Goal: Contribute content: Add original content to the website for others to see

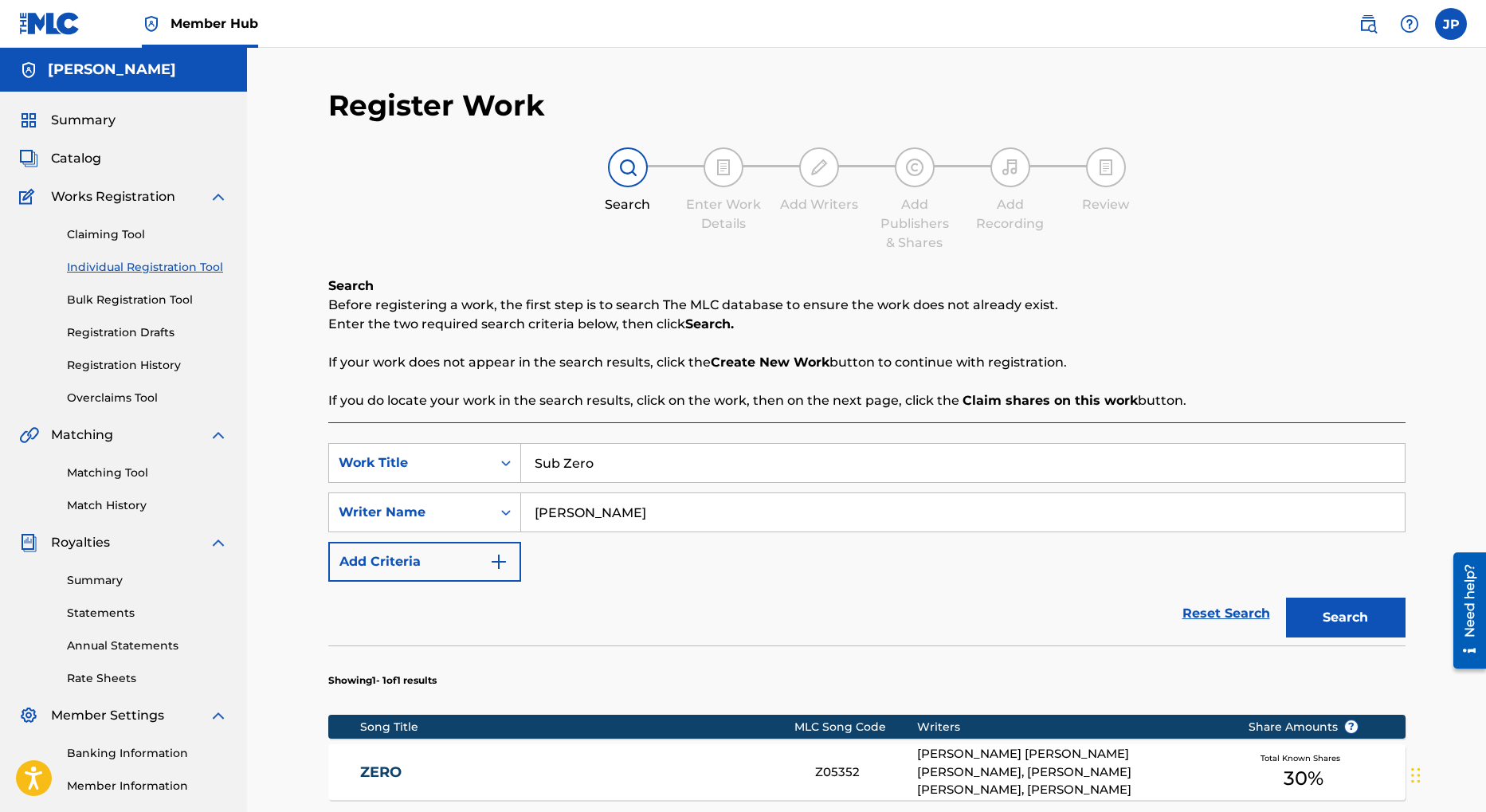
click at [653, 470] on input "Sub Zero" at bounding box center [963, 463] width 884 height 38
click at [653, 469] on input "Sub Zero" at bounding box center [963, 463] width 884 height 38
type input "all inclusive"
click at [1362, 620] on button "Search" at bounding box center [1346, 618] width 120 height 40
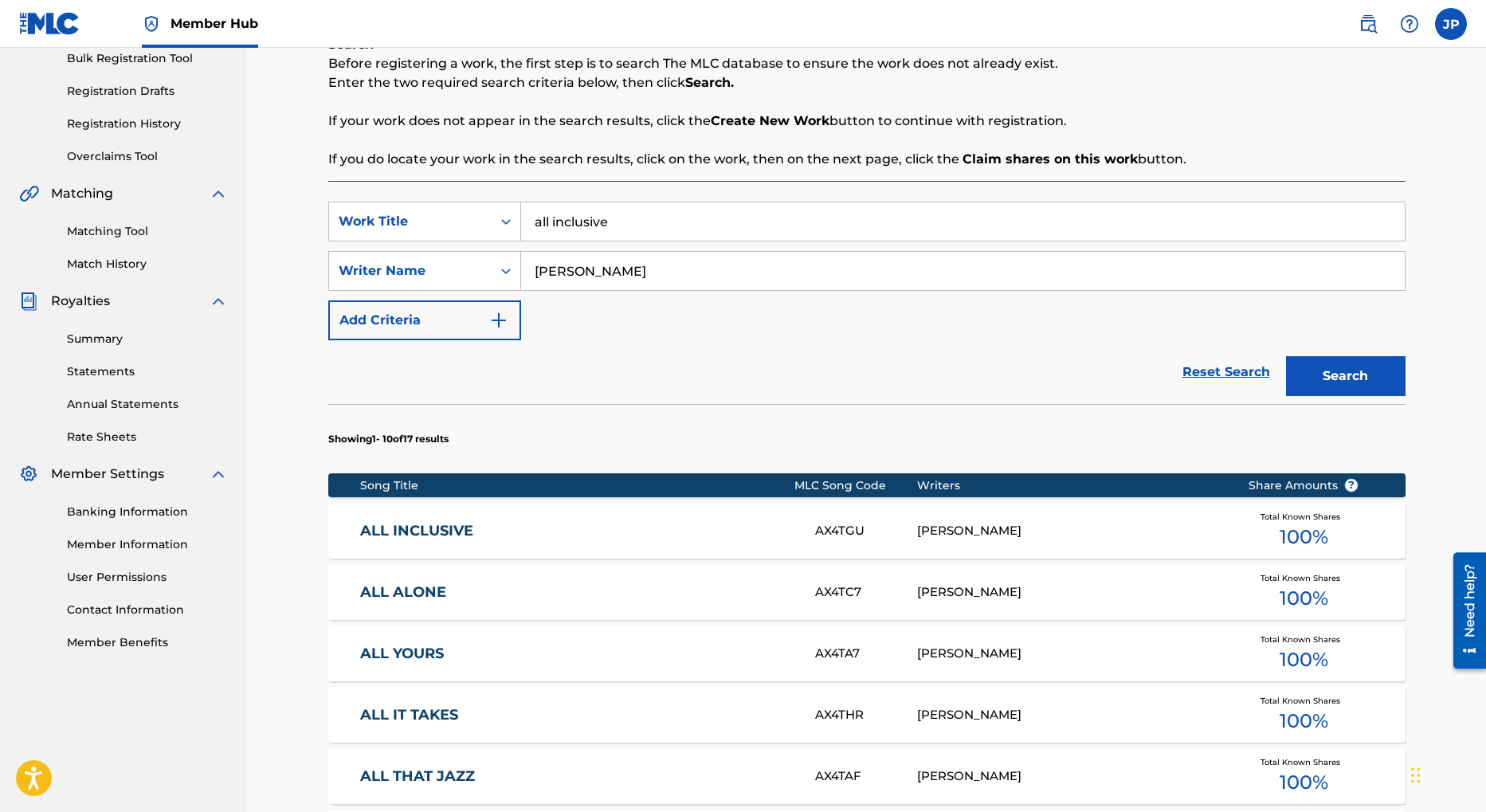
scroll to position [254, 0]
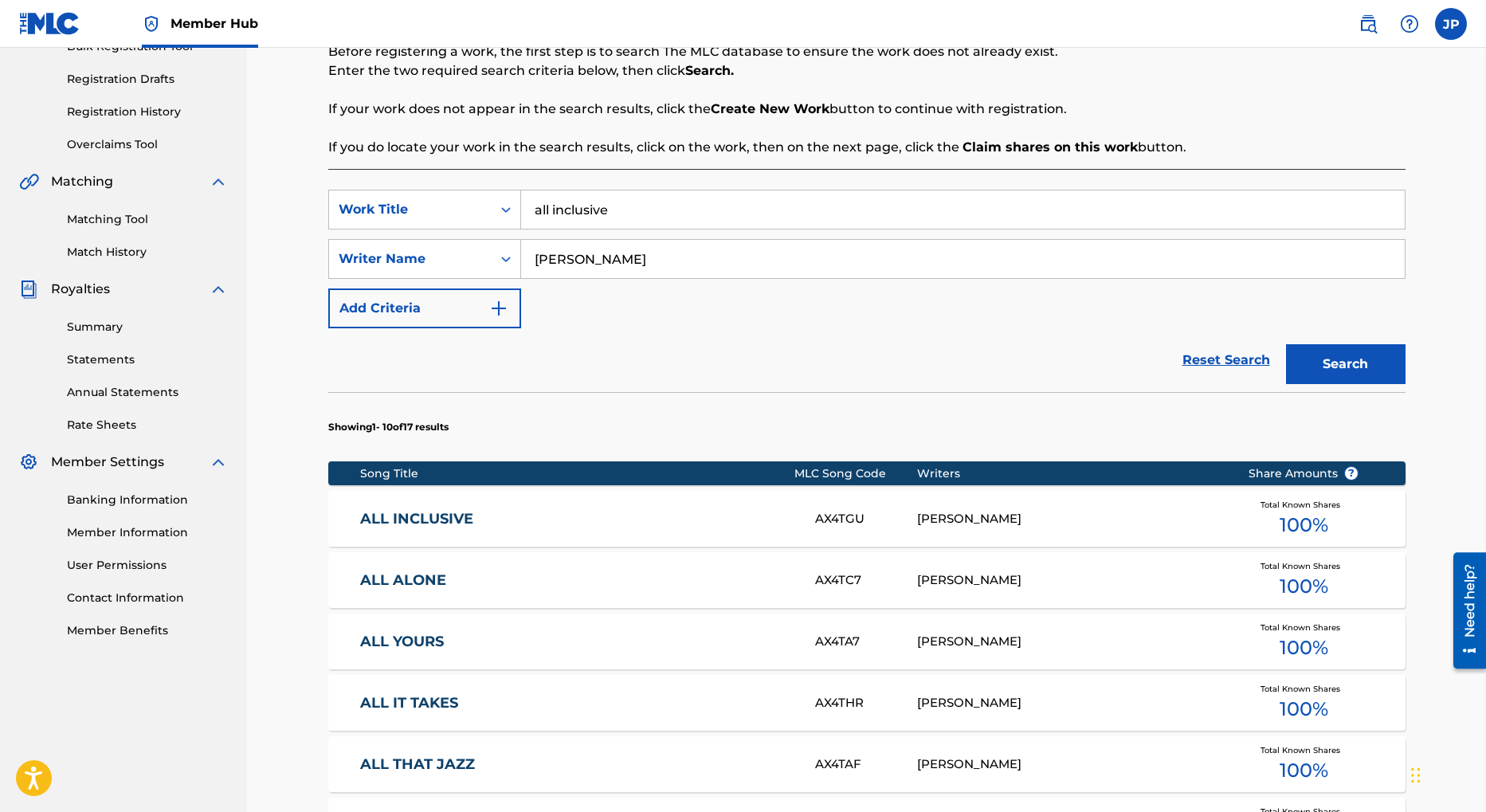
click at [1313, 521] on span "100 %" at bounding box center [1303, 525] width 49 height 29
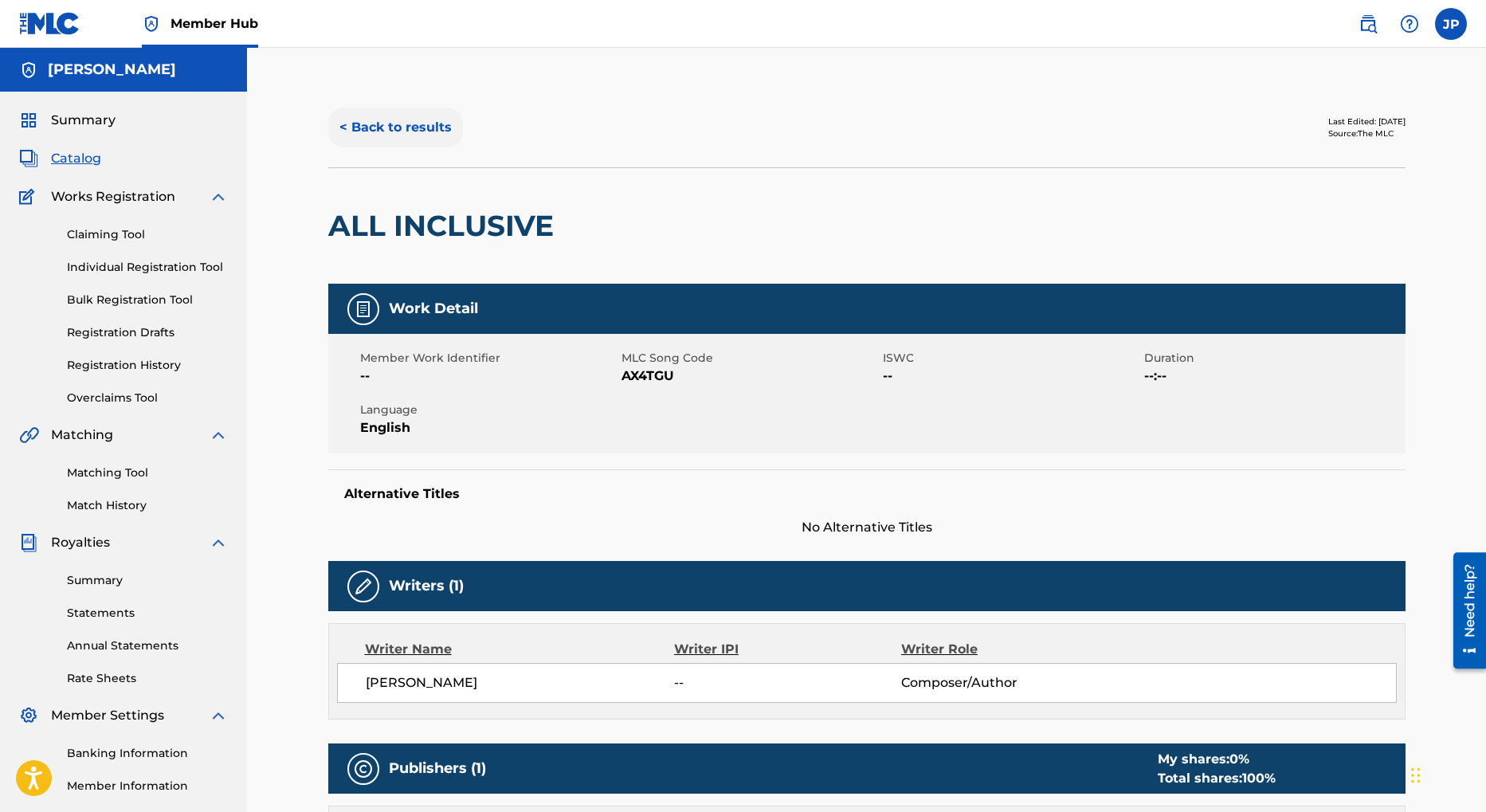
click at [409, 134] on button "< Back to results" at bounding box center [396, 127] width 135 height 40
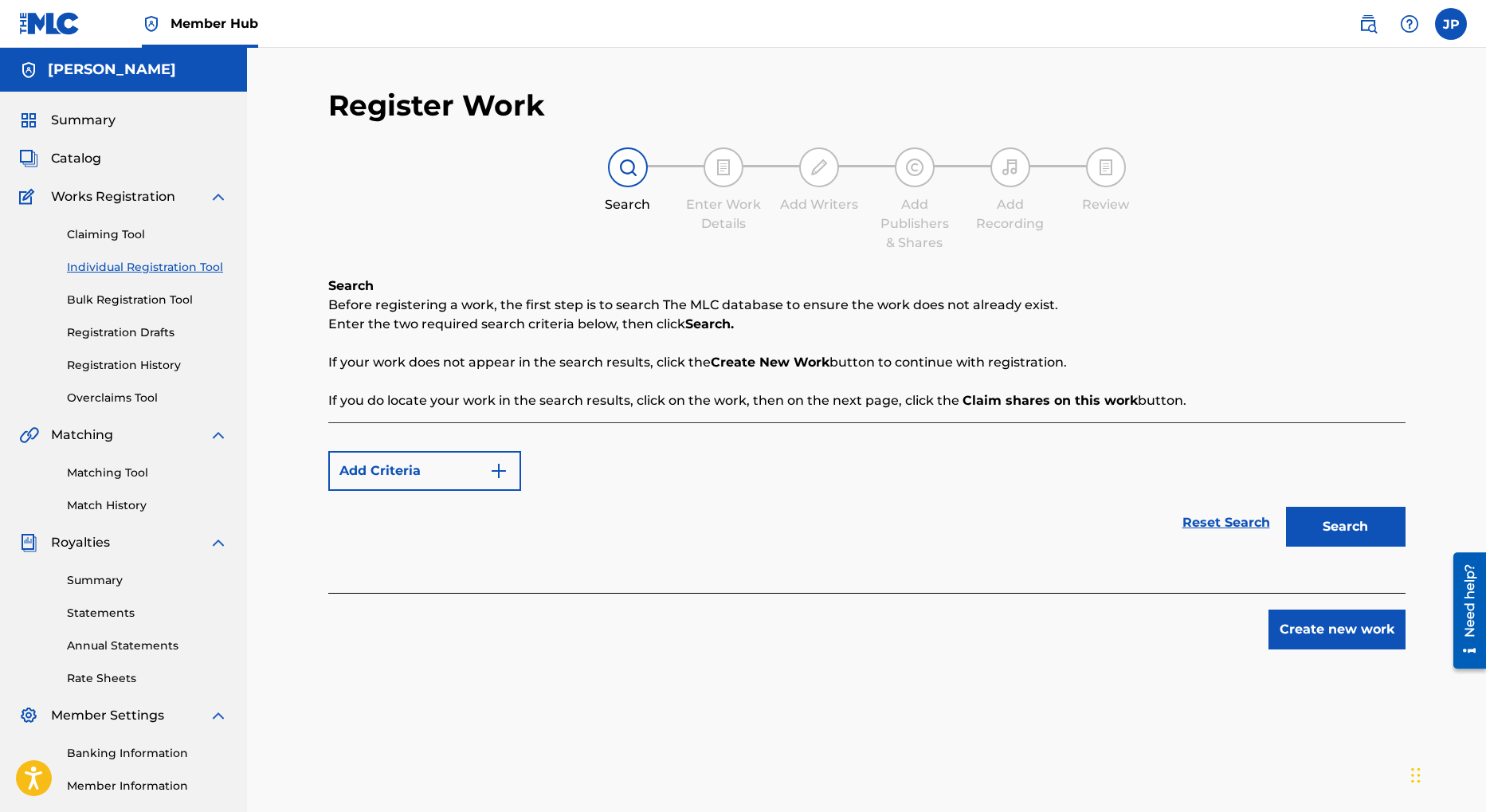
scroll to position [176, 0]
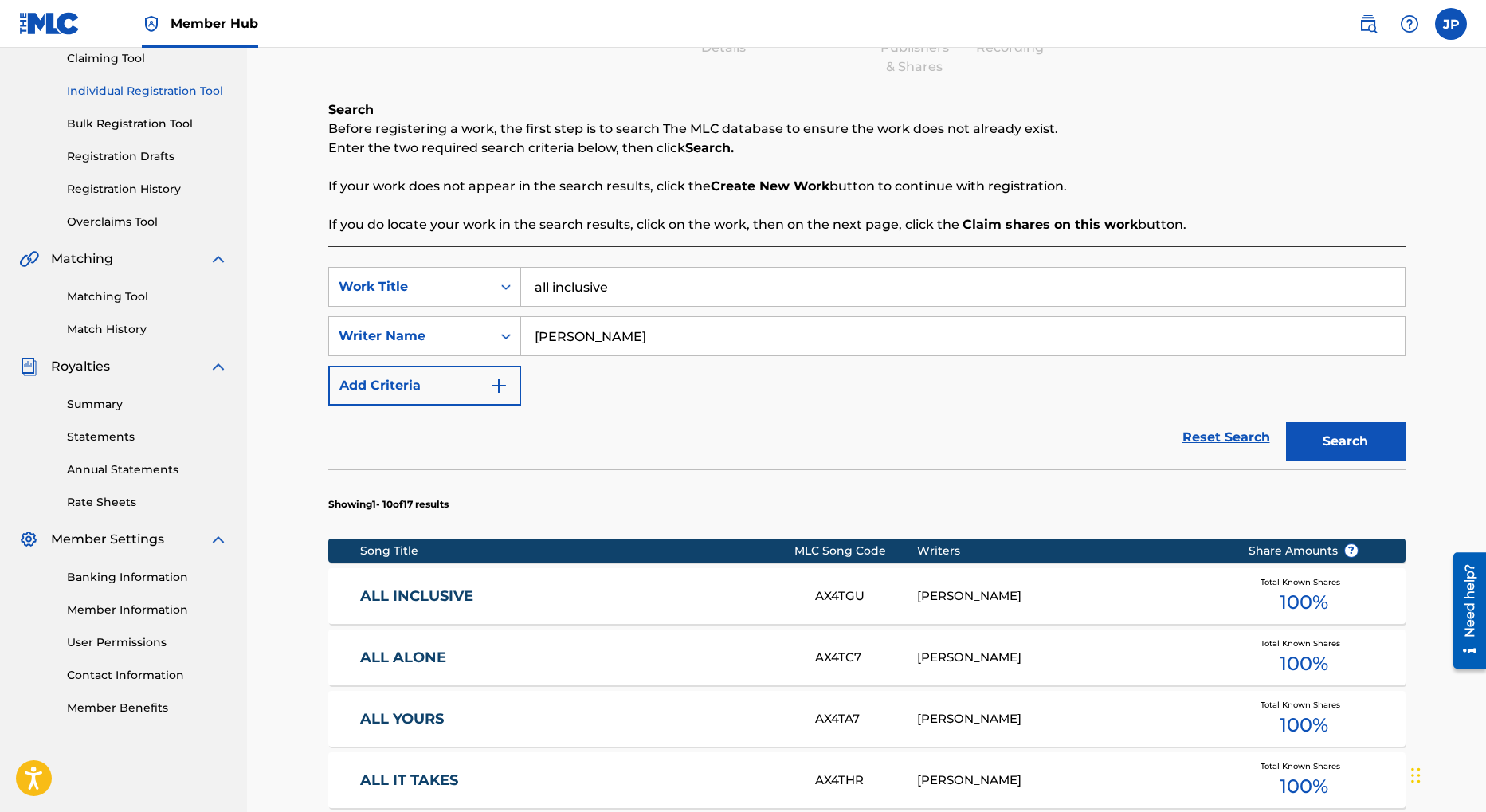
click at [593, 287] on input "all inclusive" at bounding box center [963, 287] width 884 height 38
click at [588, 280] on input "storm cllouds" at bounding box center [963, 287] width 884 height 38
type input "storm clouds"
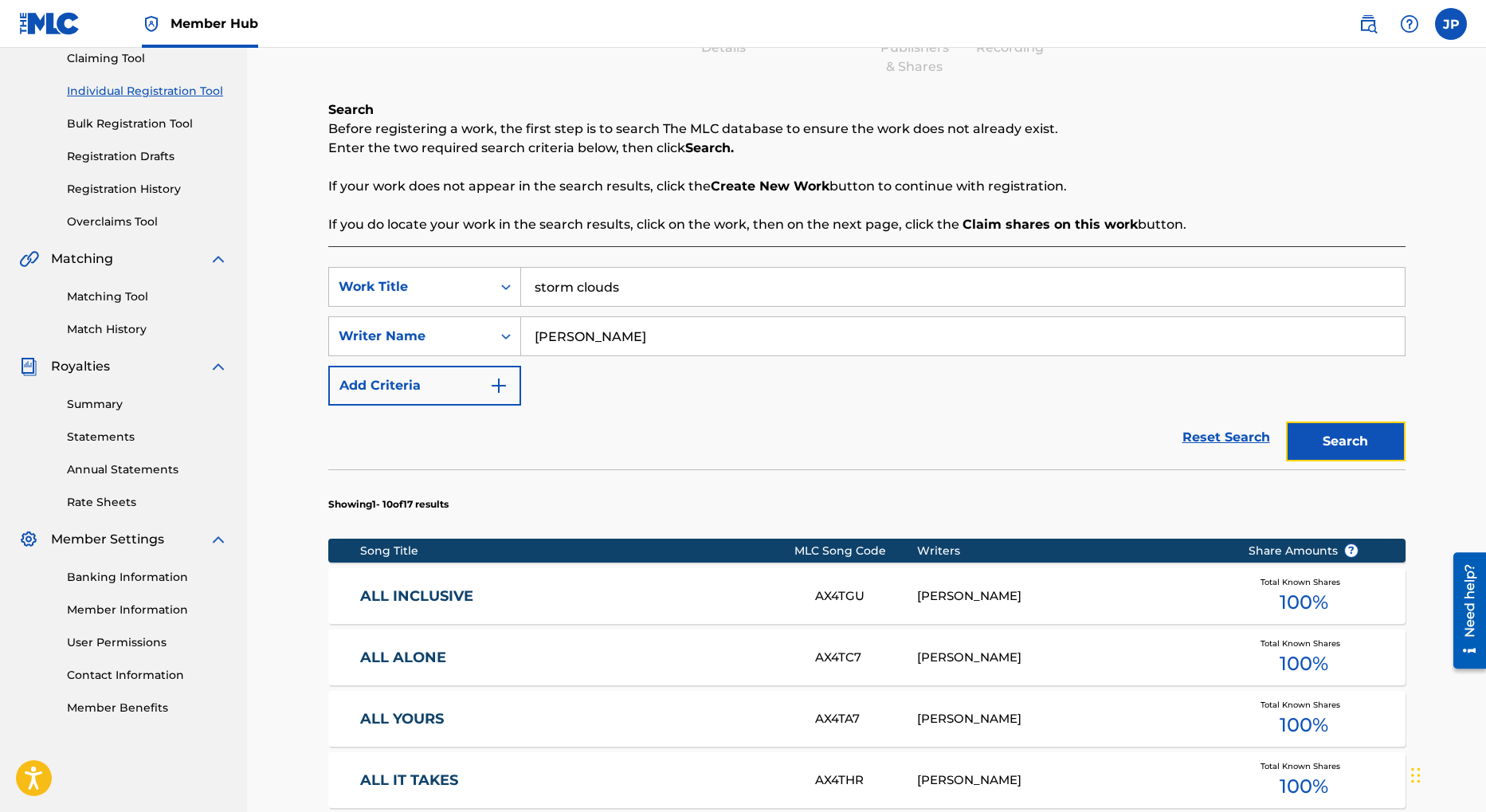
drag, startPoint x: 1357, startPoint y: 439, endPoint x: 1343, endPoint y: 442, distance: 14.3
click at [1354, 441] on button "Search" at bounding box center [1346, 441] width 120 height 40
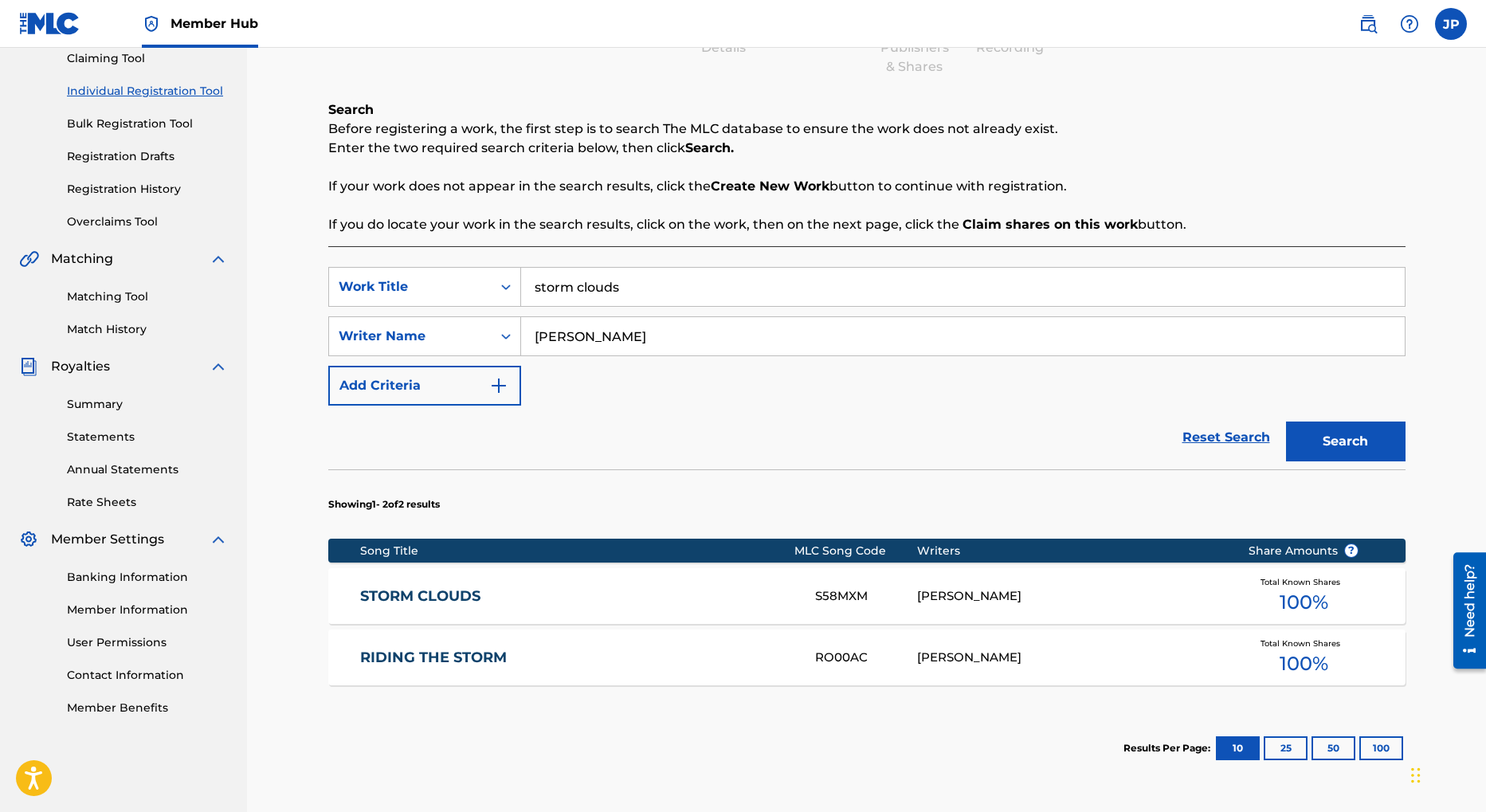
scroll to position [220, 0]
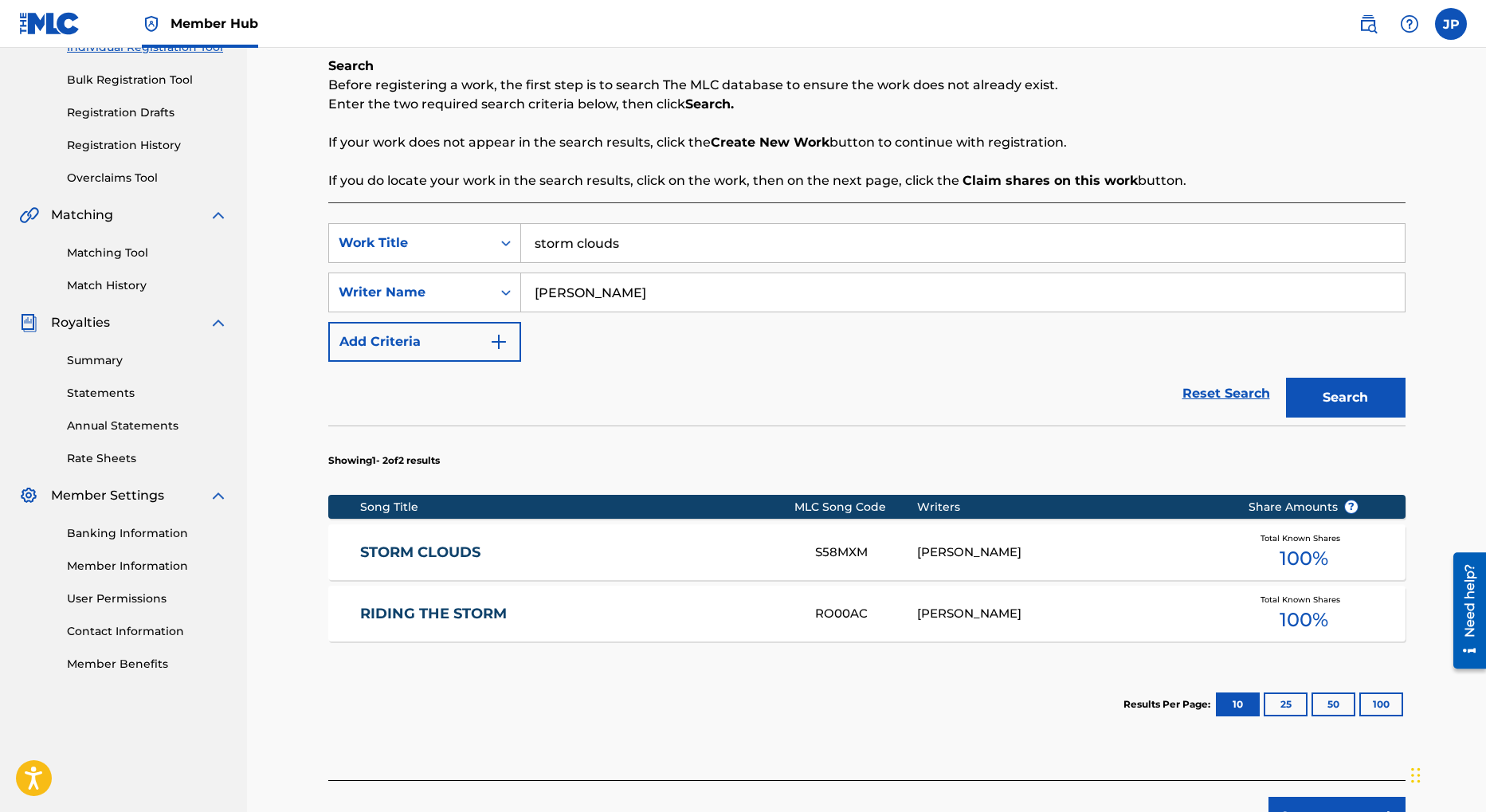
click at [443, 551] on link "STORM CLOUDS" at bounding box center [577, 553] width 434 height 18
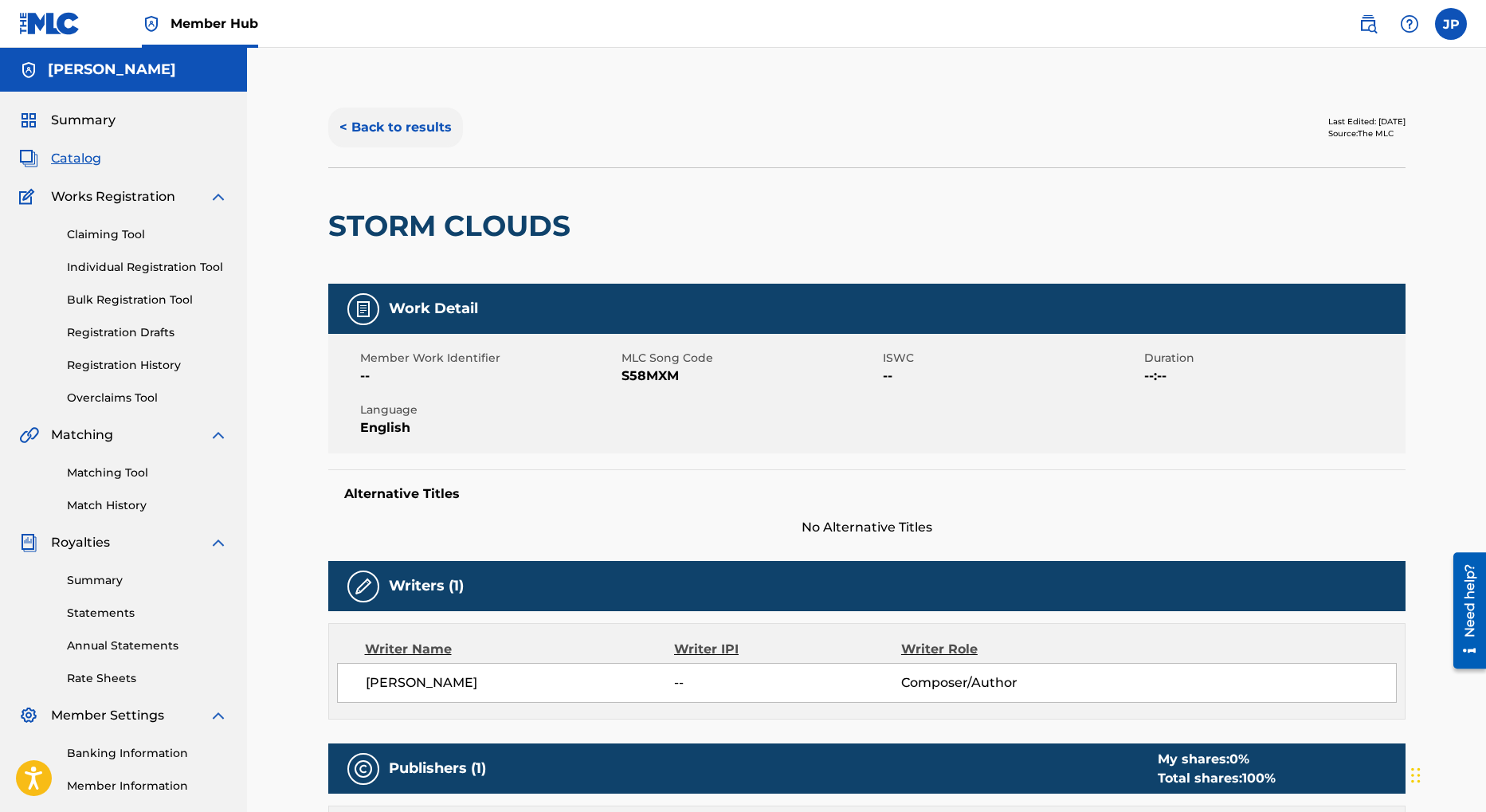
click at [392, 129] on button "< Back to results" at bounding box center [396, 127] width 135 height 40
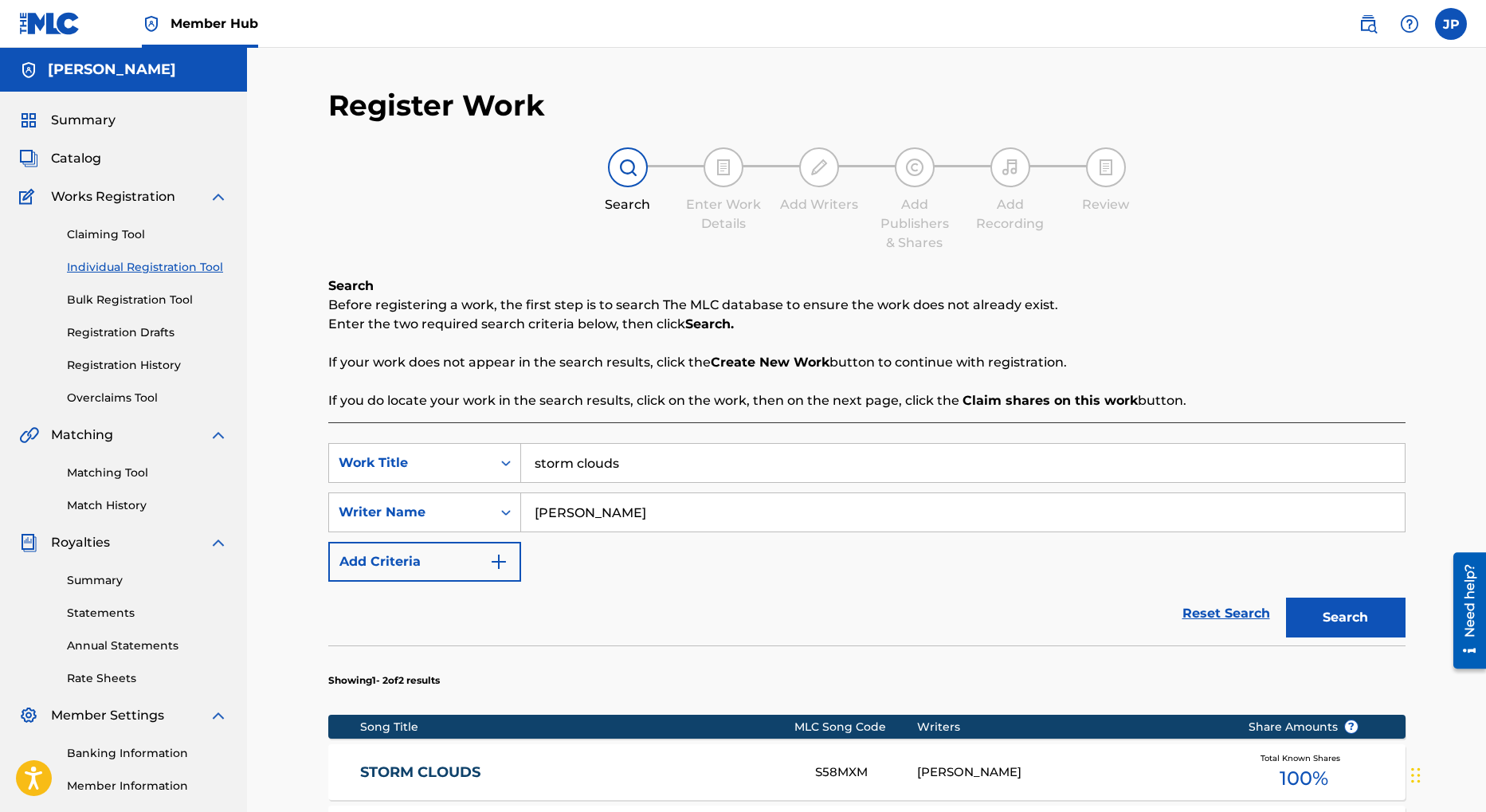
click at [593, 458] on input "storm clouds" at bounding box center [963, 463] width 884 height 38
click at [593, 458] on input "storm clouds" at bounding box center [963, 463] width 884 height 38
type input "animal magnetism"
drag, startPoint x: 1333, startPoint y: 620, endPoint x: 1080, endPoint y: 491, distance: 284.0
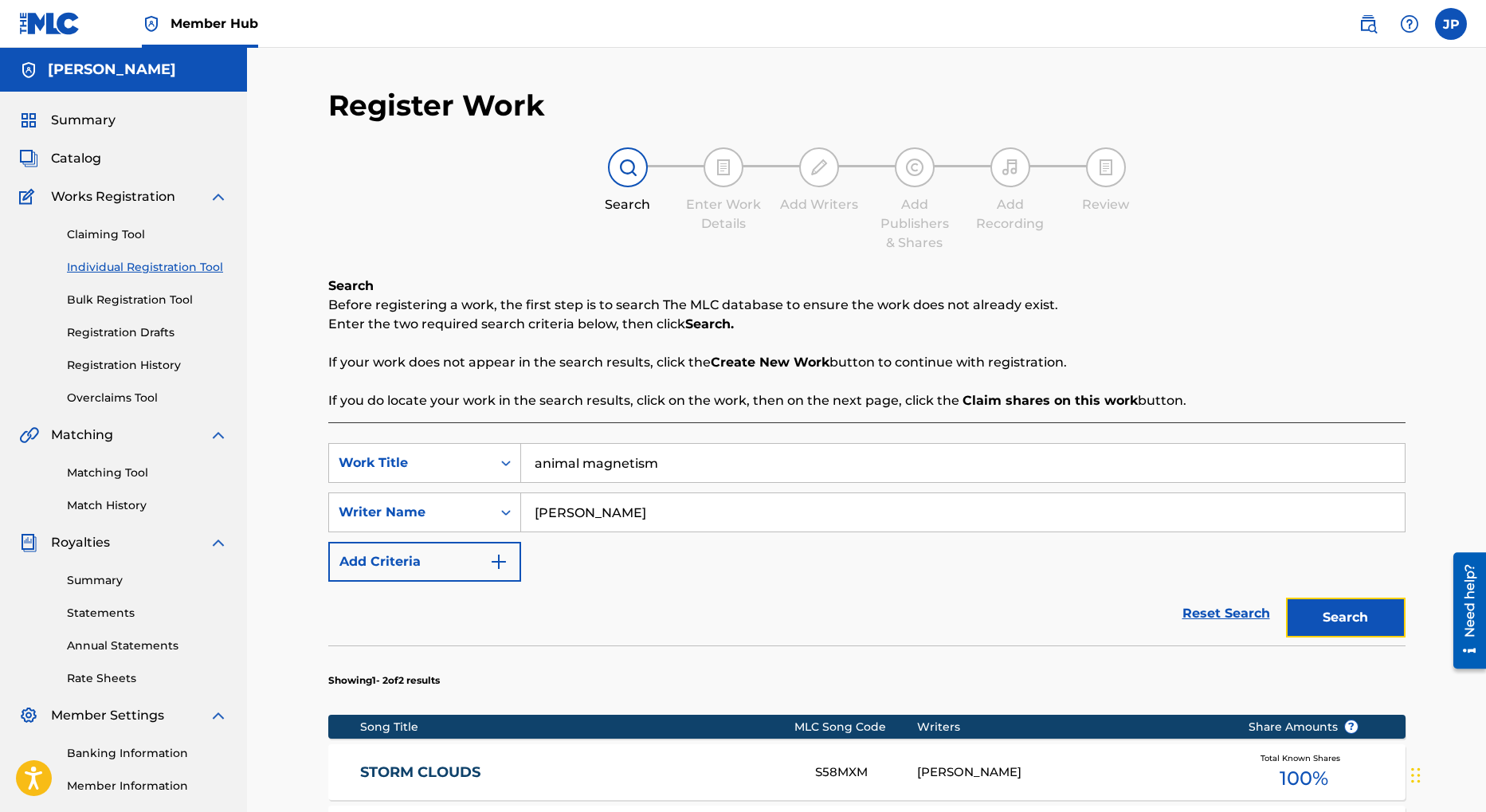
click at [1327, 623] on button "Search" at bounding box center [1346, 618] width 120 height 40
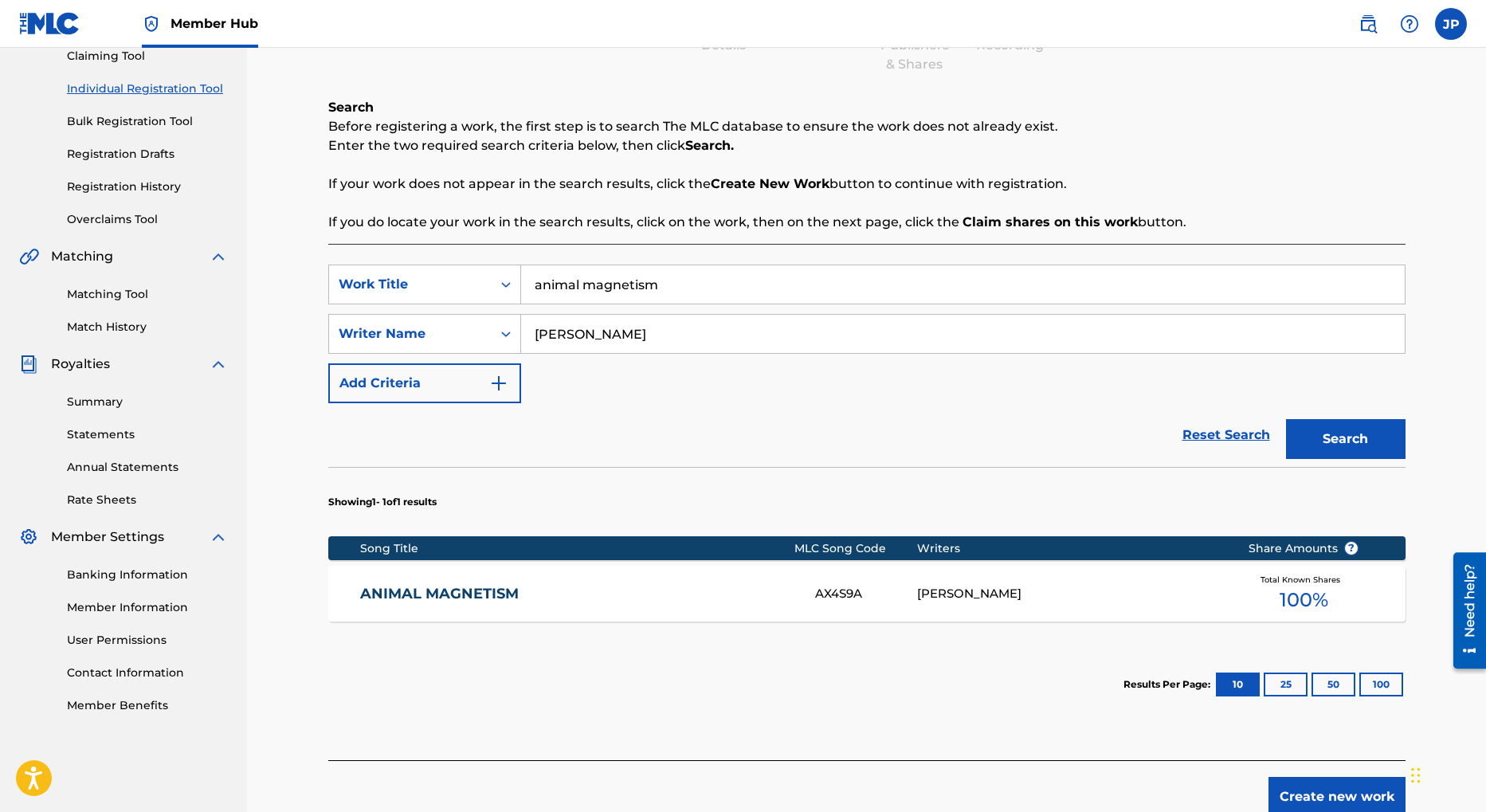
scroll to position [260, 0]
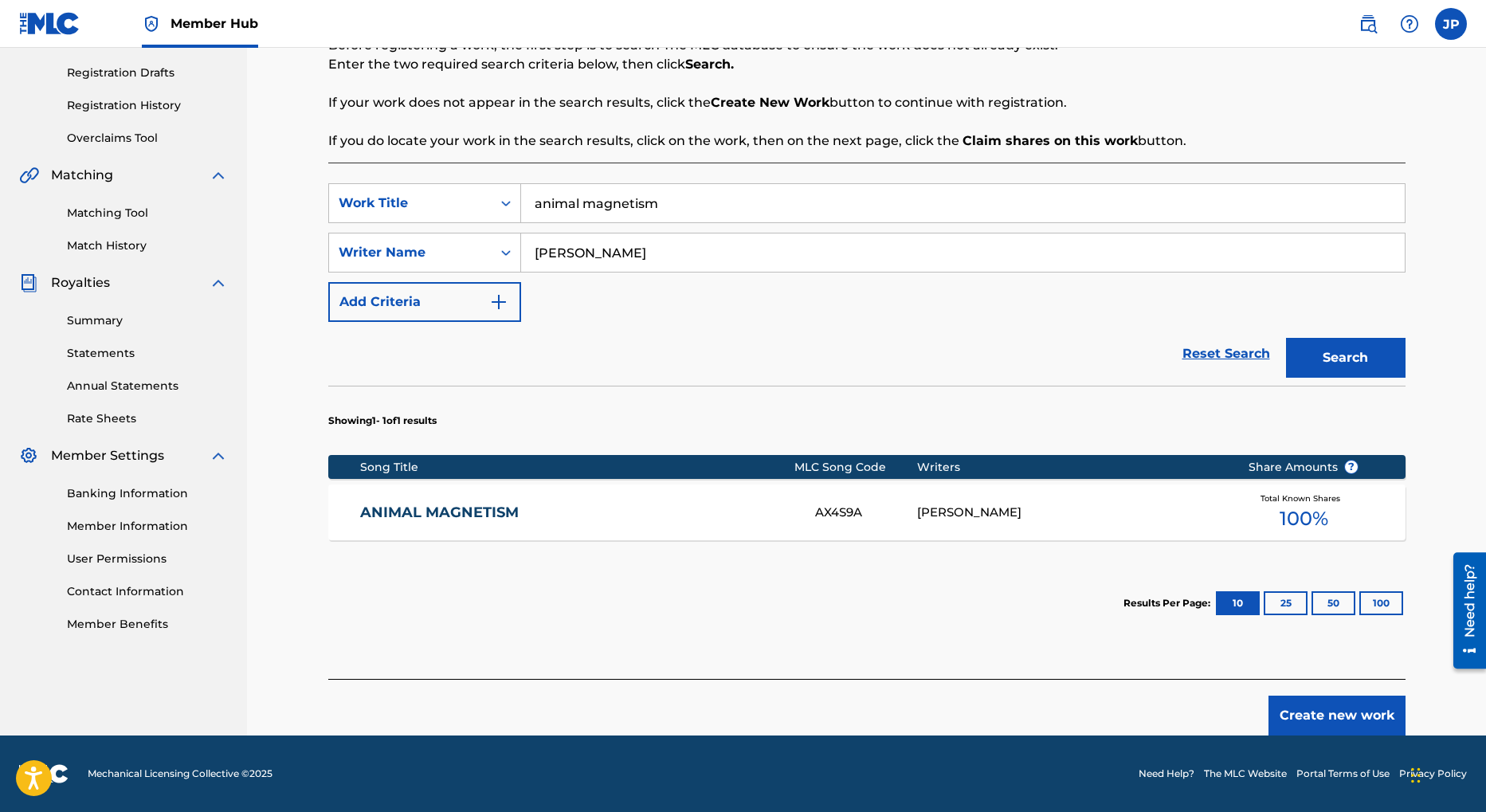
click at [957, 516] on div "JASON PENN" at bounding box center [1070, 513] width 306 height 18
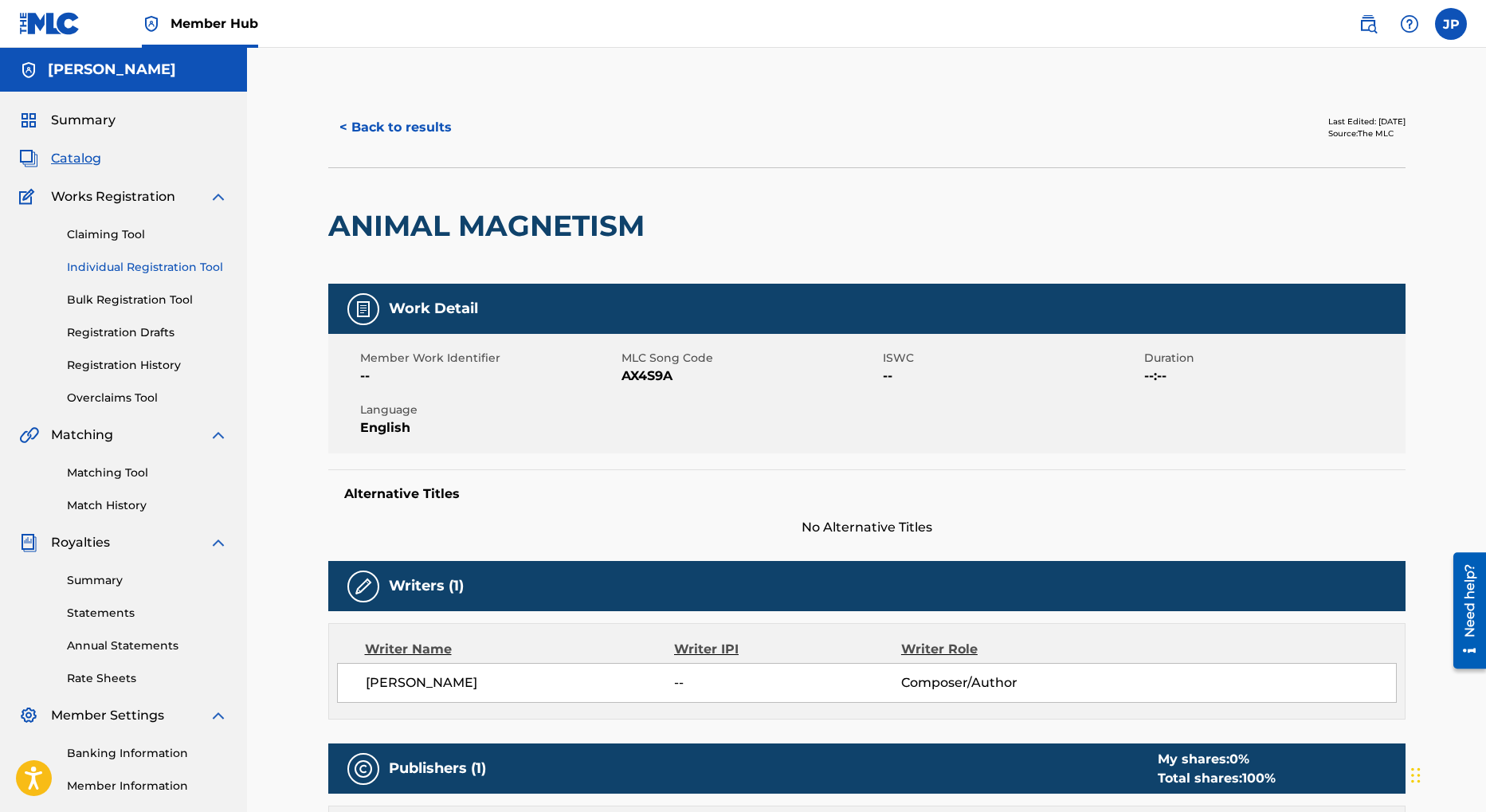
click at [119, 273] on link "Individual Registration Tool" at bounding box center [147, 268] width 161 height 17
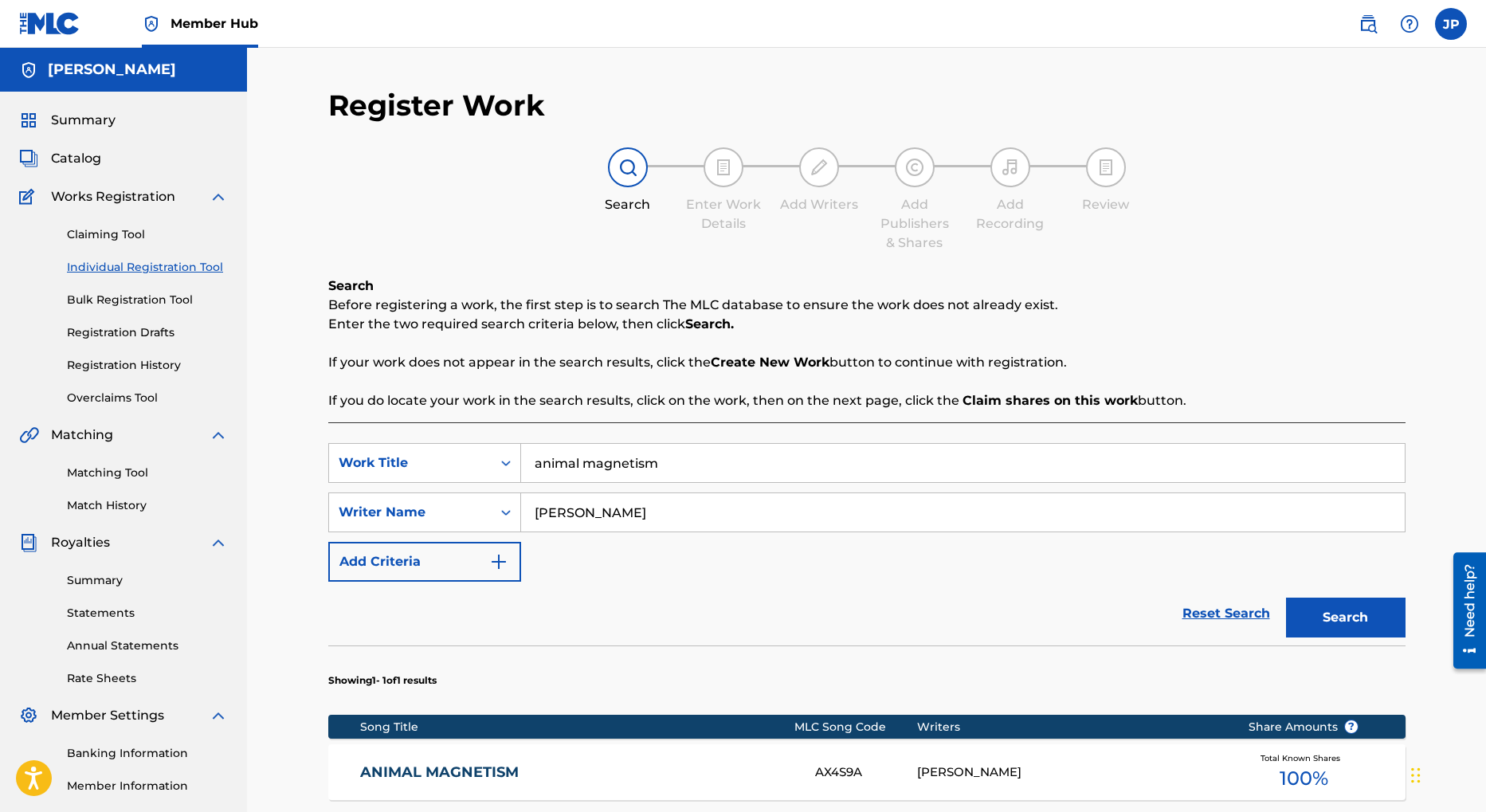
click at [672, 463] on input "animal magnetism" at bounding box center [963, 463] width 884 height 38
click at [672, 463] on input "animal magnetism" at bounding box center [963, 463] width 884 height 38
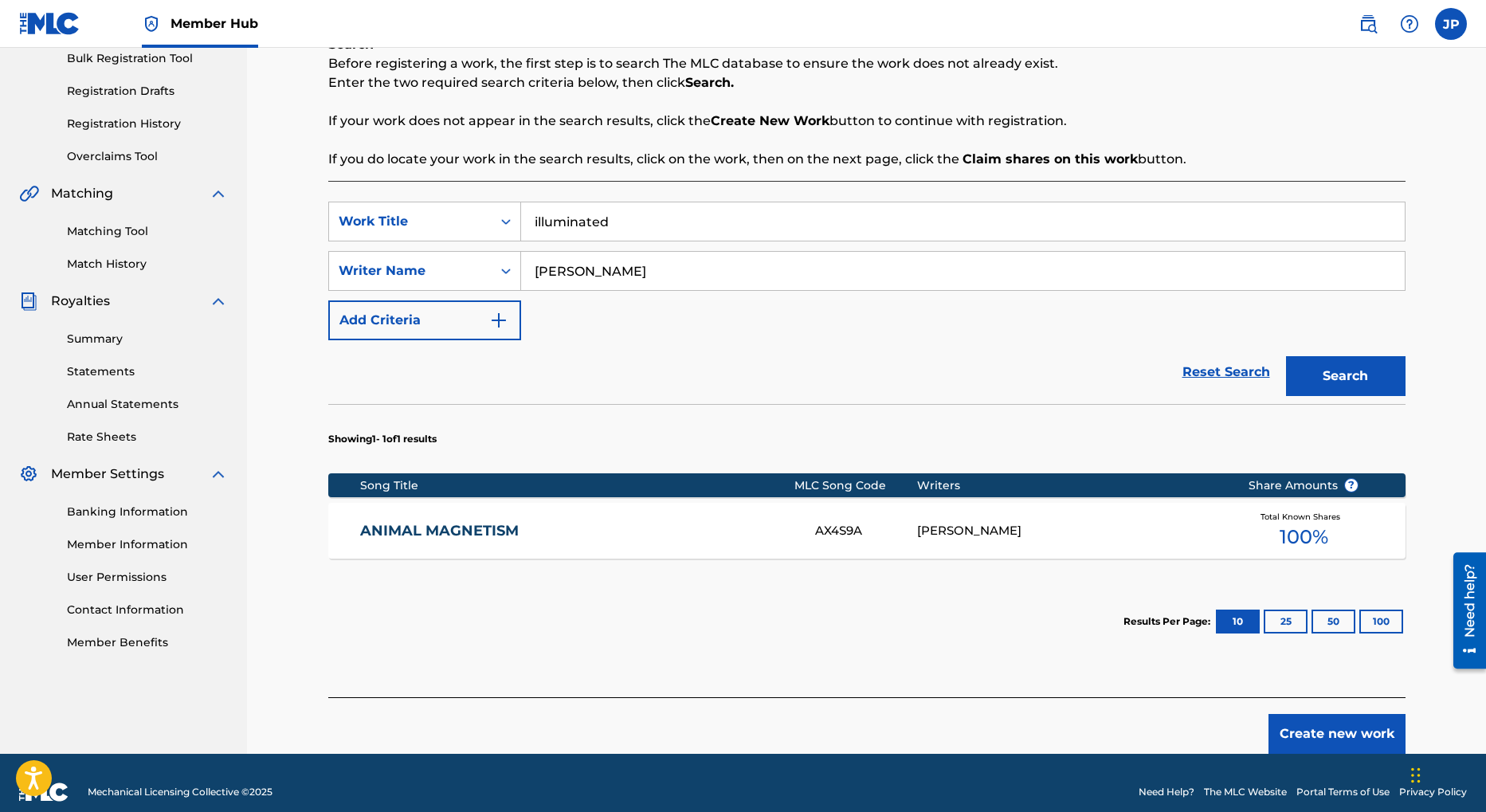
scroll to position [260, 0]
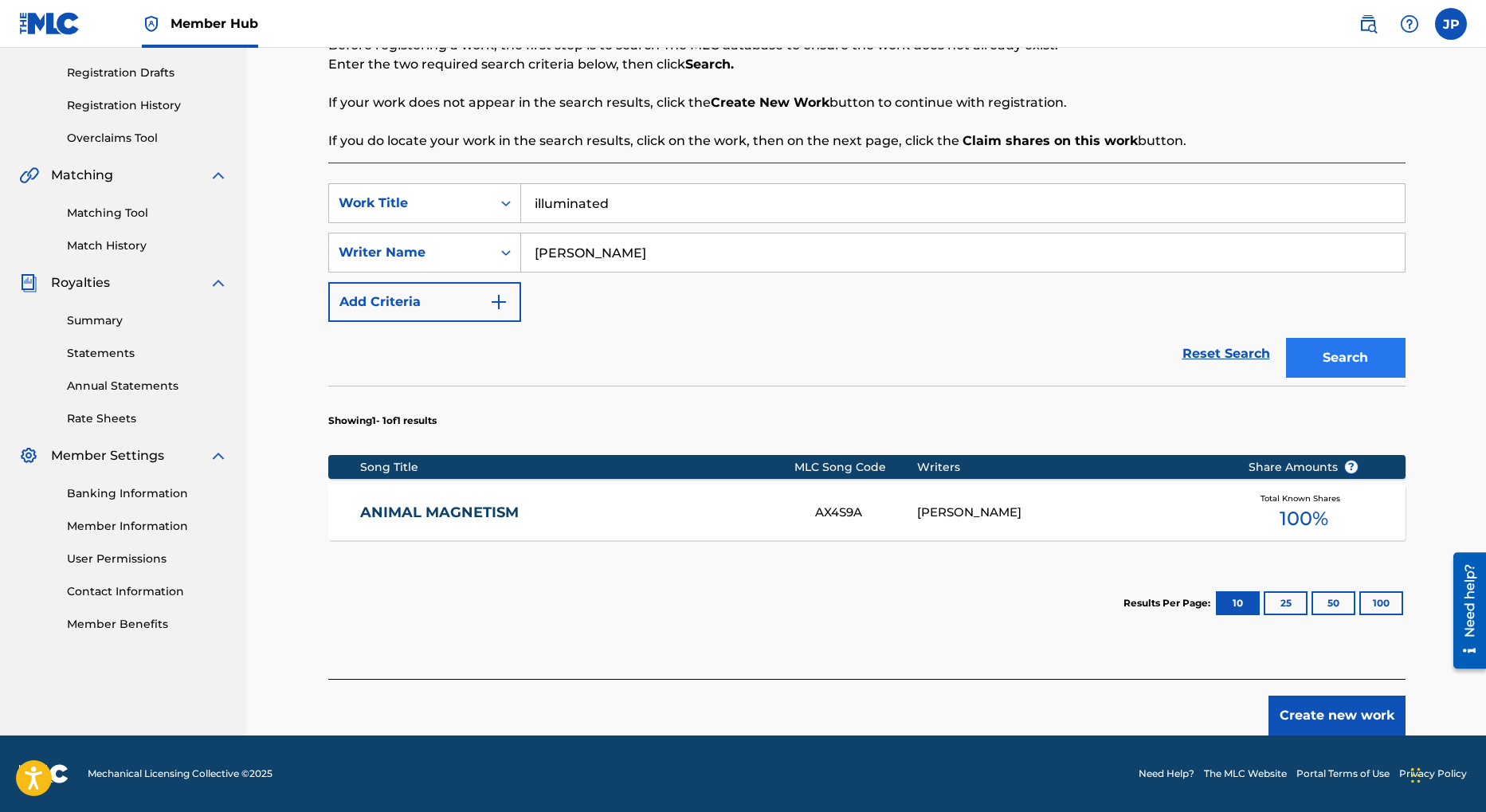
type input "illuminated"
drag, startPoint x: 1365, startPoint y: 357, endPoint x: 971, endPoint y: 416, distance: 398.4
click at [1365, 357] on button "Search" at bounding box center [1346, 358] width 120 height 40
click at [942, 512] on div "JASON PENN" at bounding box center [1070, 513] width 306 height 18
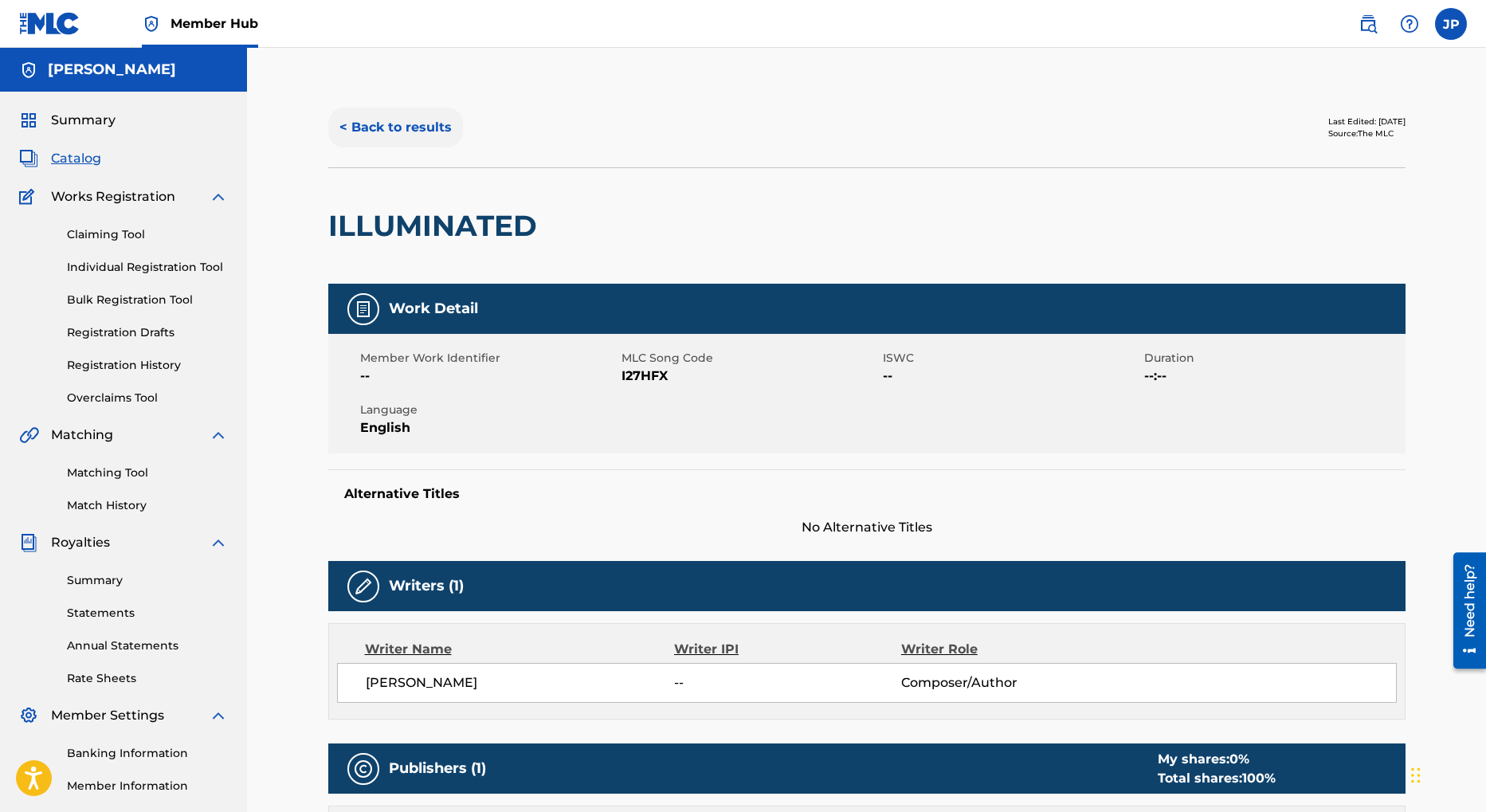
click at [349, 131] on button "< Back to results" at bounding box center [396, 127] width 135 height 40
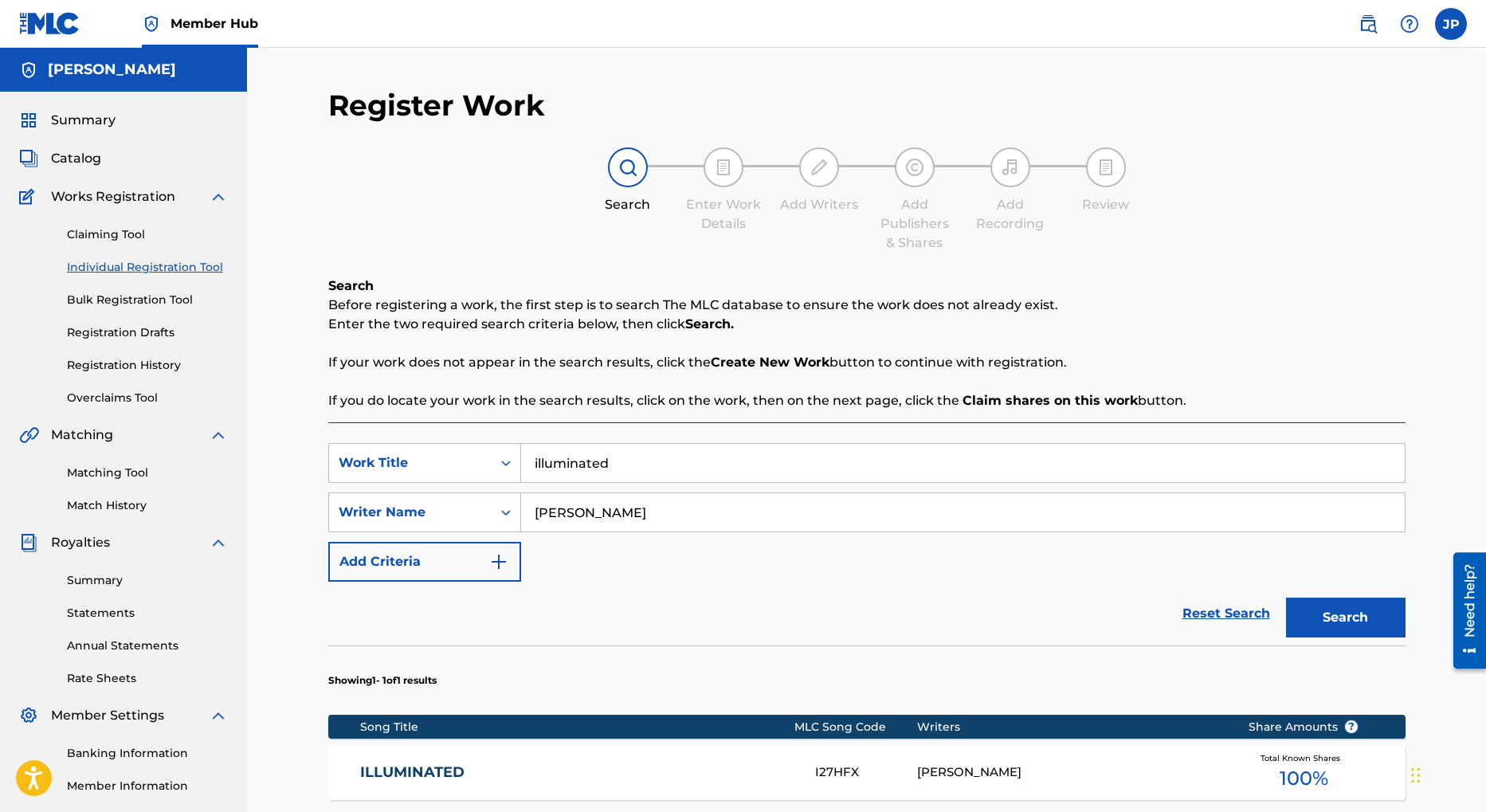
scroll to position [176, 0]
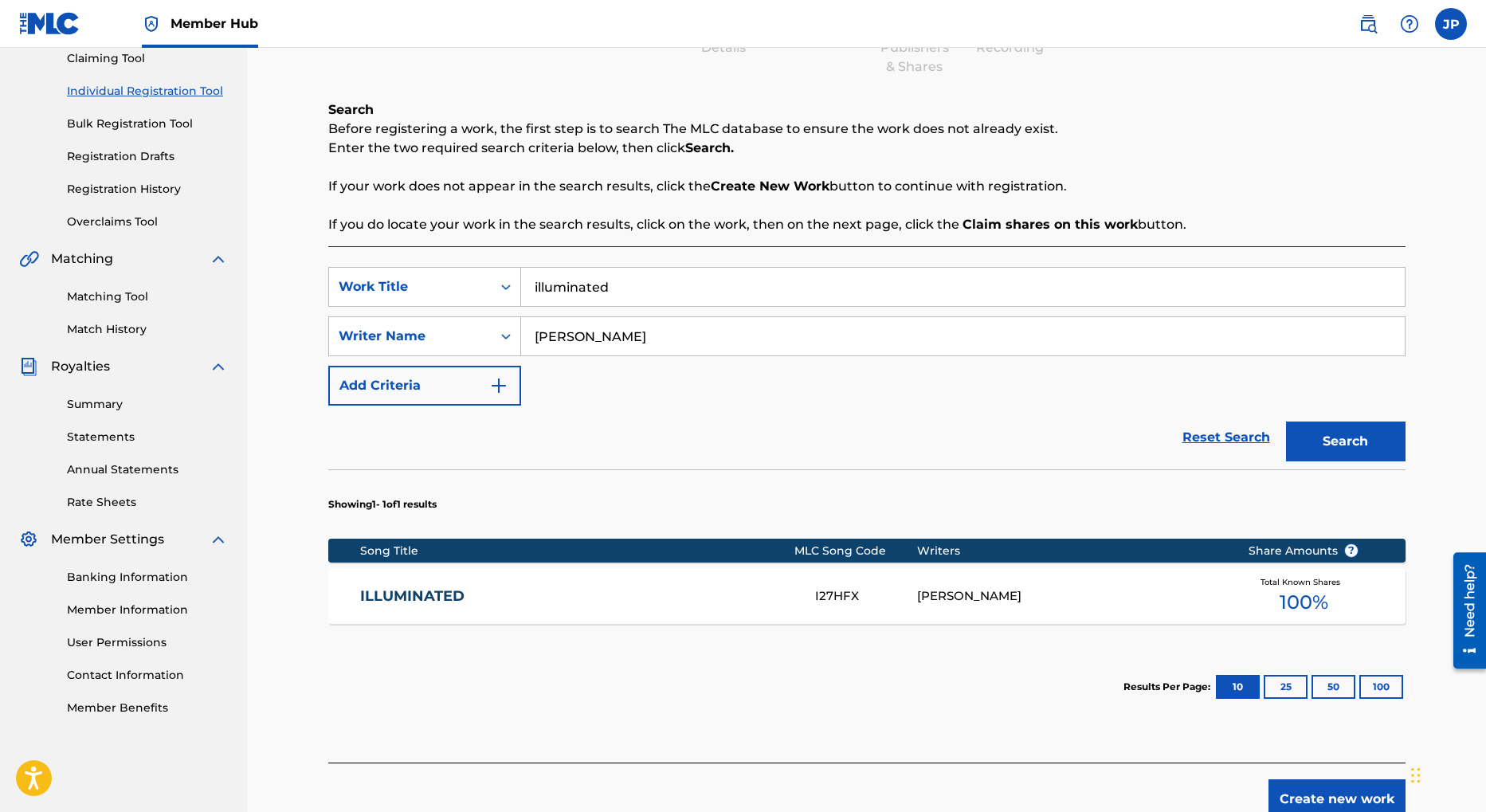
click at [624, 290] on input "illuminated" at bounding box center [963, 287] width 884 height 38
click at [624, 289] on input "illuminated" at bounding box center [963, 287] width 884 height 38
type input "love field"
click at [1346, 441] on button "Search" at bounding box center [1346, 441] width 120 height 40
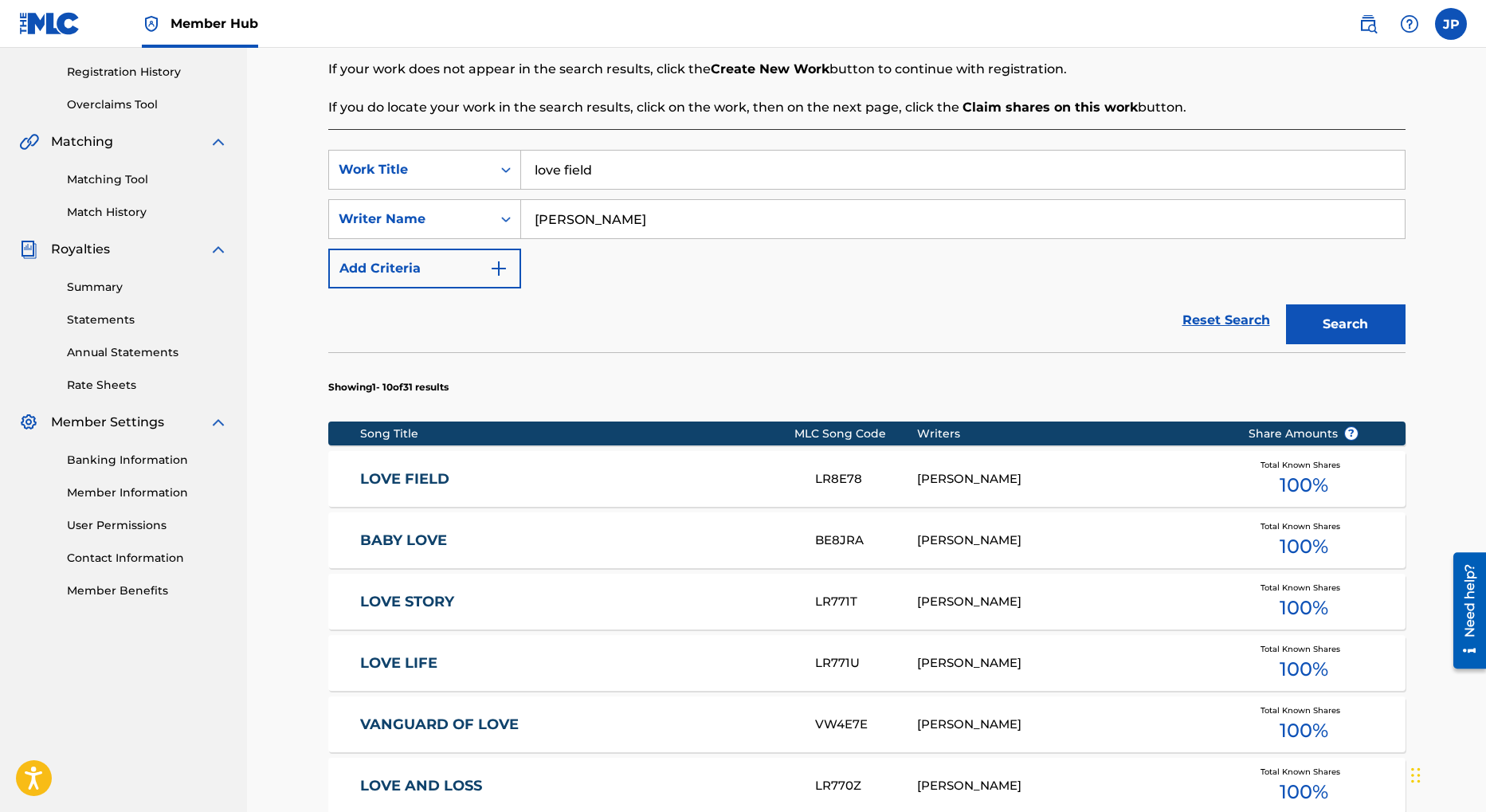
scroll to position [302, 0]
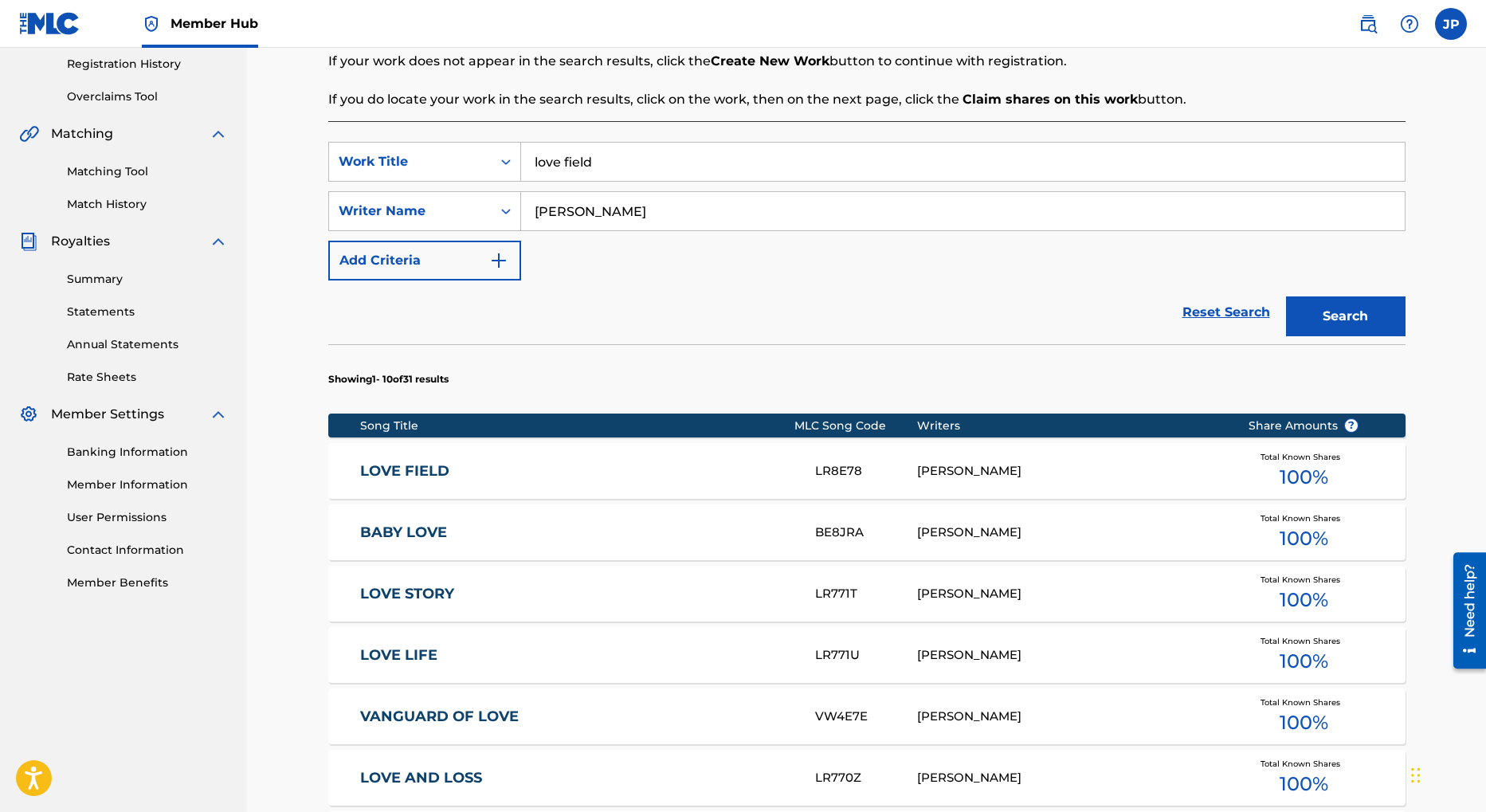
drag, startPoint x: 1313, startPoint y: 479, endPoint x: 963, endPoint y: 434, distance: 352.9
click at [1313, 479] on span "100 %" at bounding box center [1303, 477] width 49 height 29
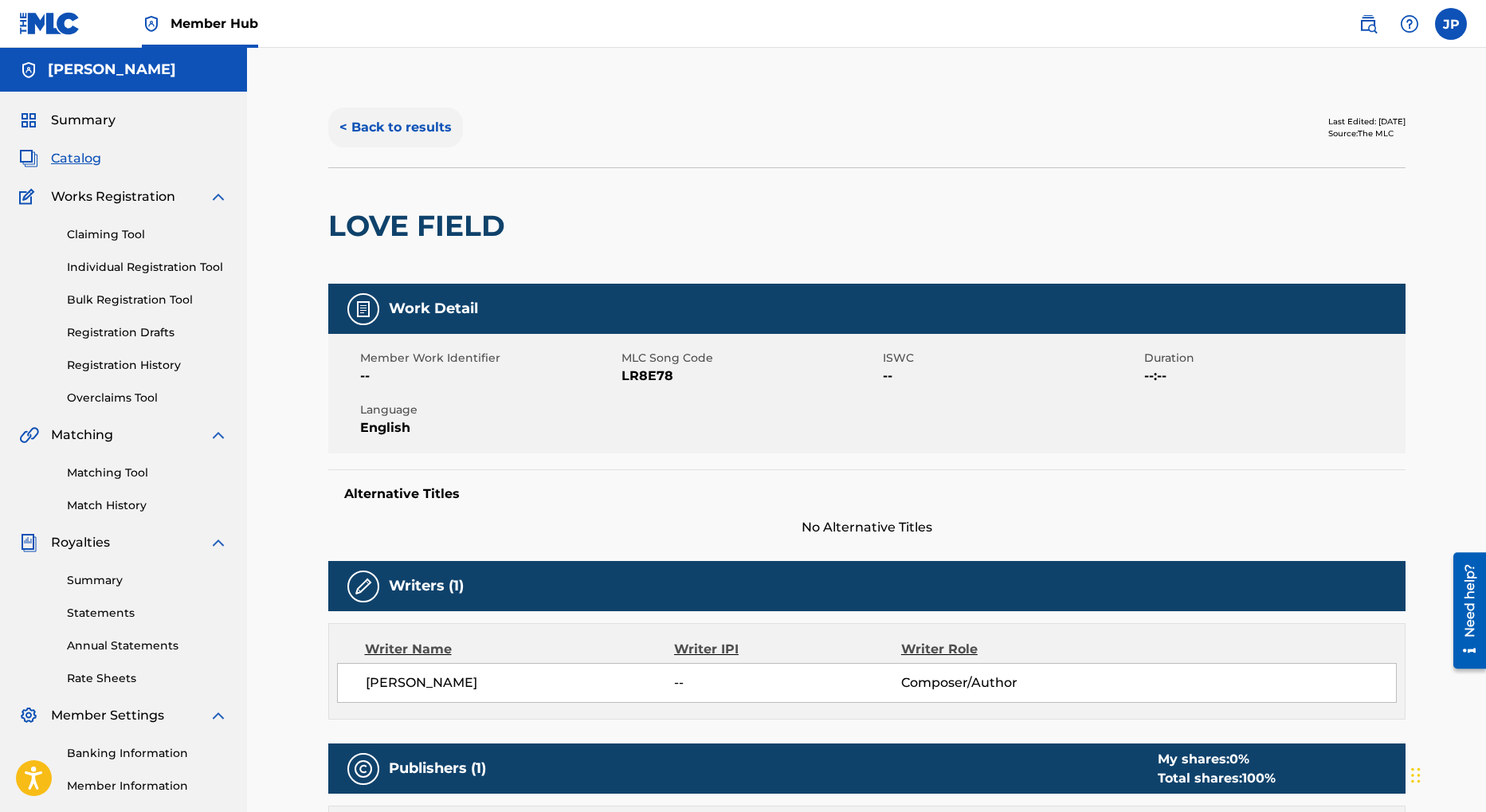
click at [396, 121] on button "< Back to results" at bounding box center [396, 127] width 135 height 40
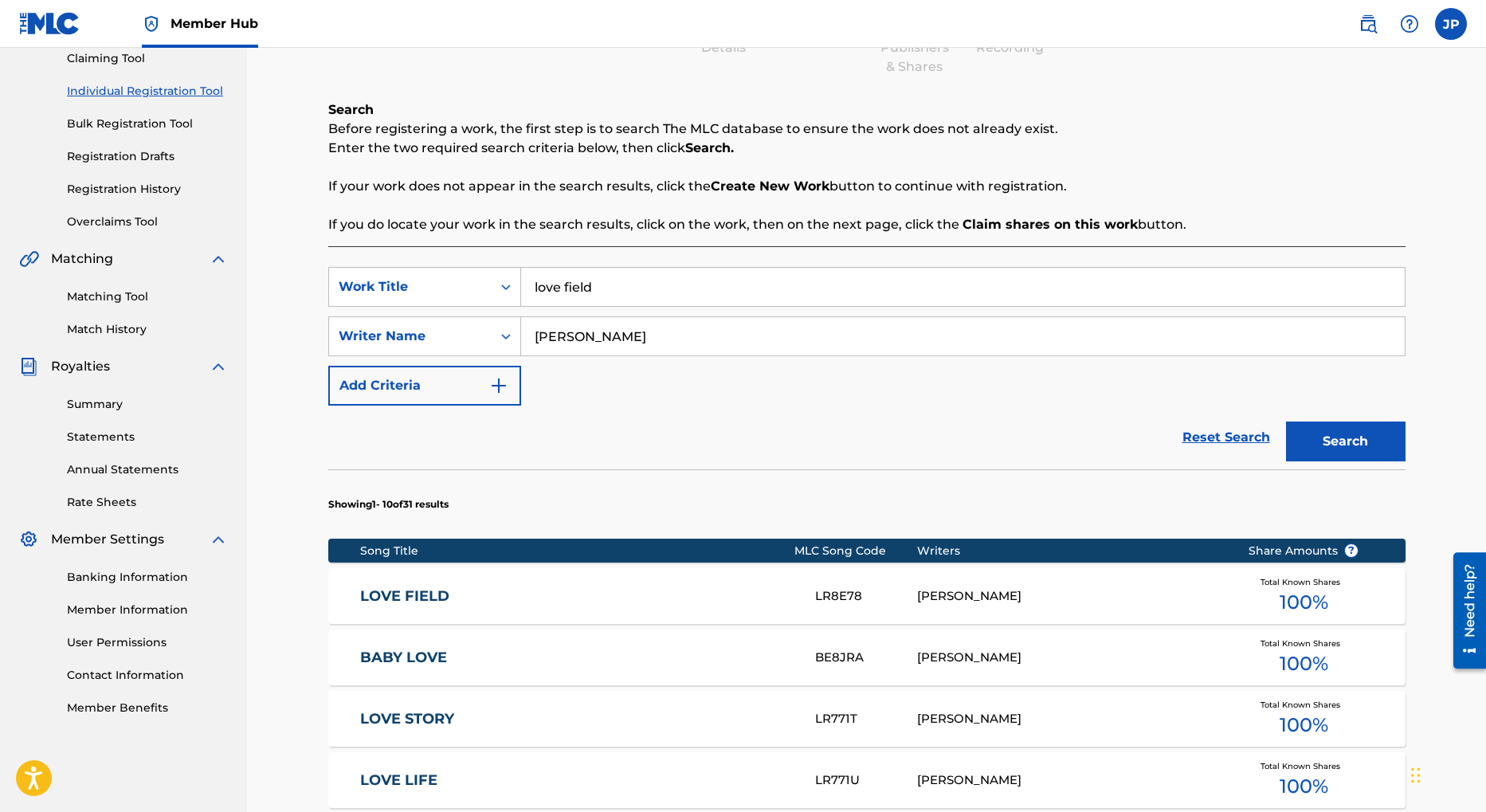
click at [595, 288] on input "love field" at bounding box center [963, 287] width 884 height 38
type input "free flowing"
click at [1346, 449] on button "Search" at bounding box center [1346, 441] width 120 height 40
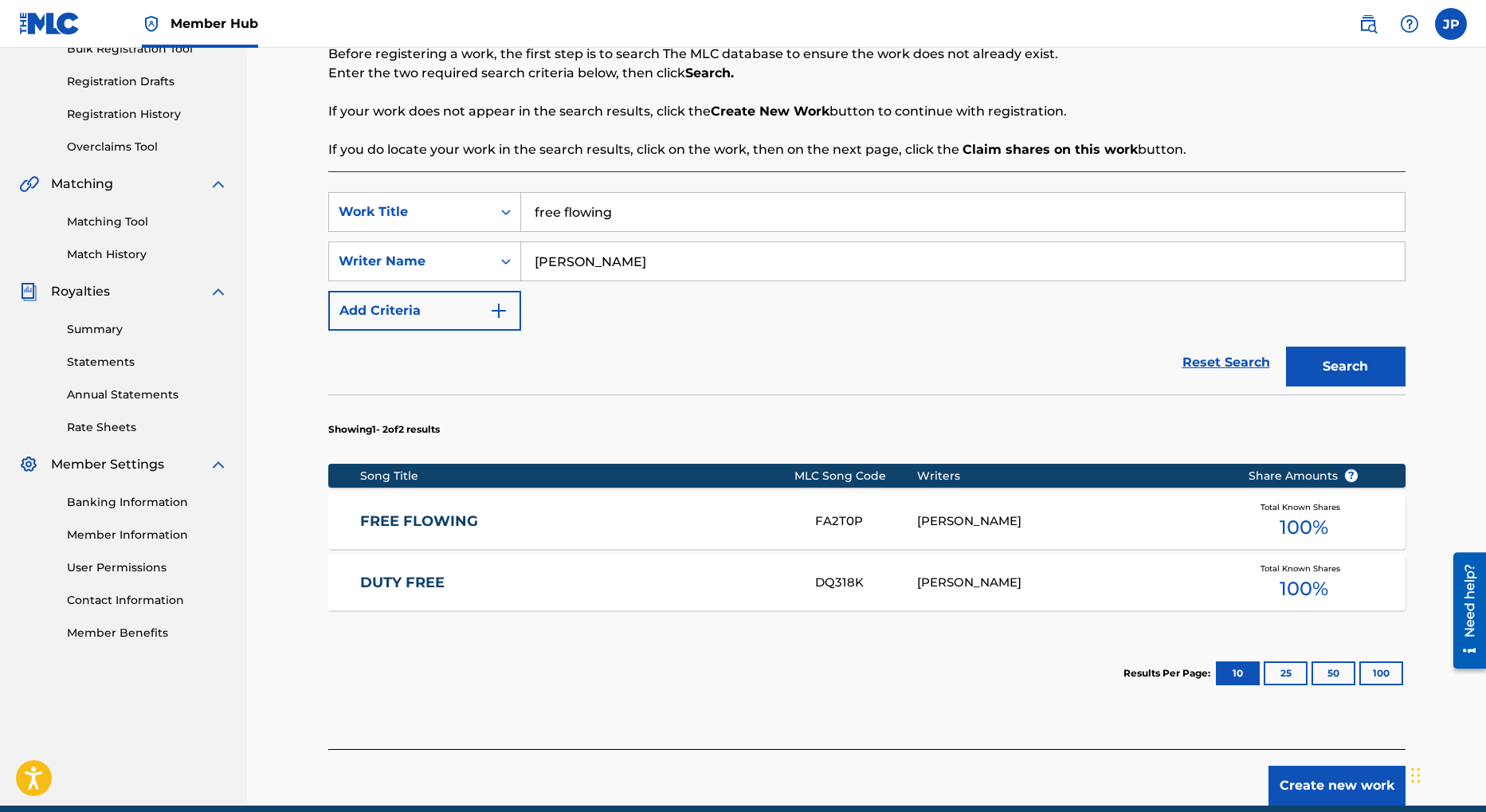
scroll to position [267, 0]
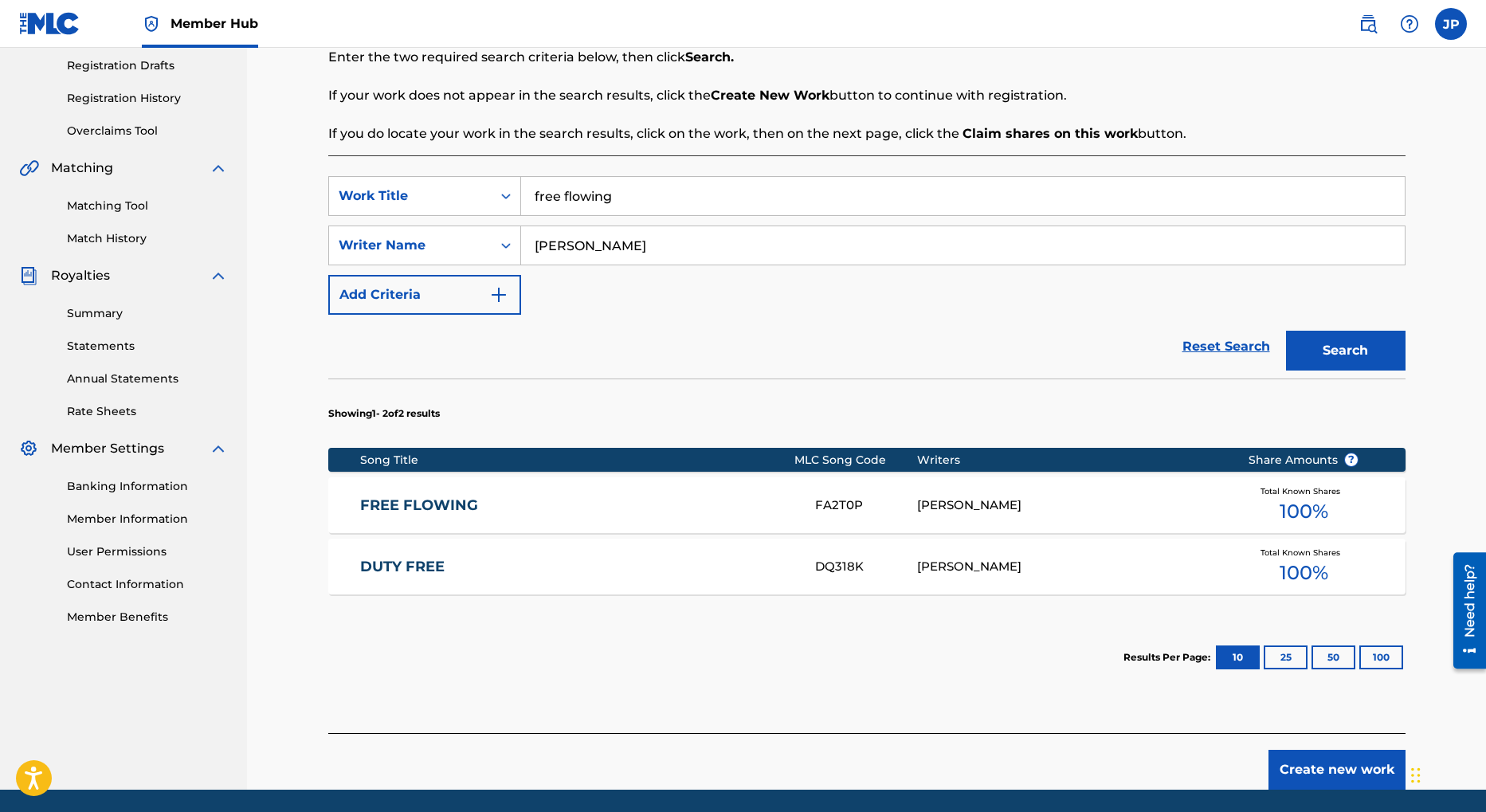
click at [425, 500] on link "FREE FLOWING" at bounding box center [577, 506] width 434 height 18
